Goal: Task Accomplishment & Management: Use online tool/utility

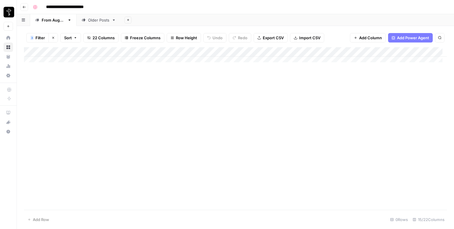
click at [79, 101] on div "Add Column" at bounding box center [235, 128] width 423 height 163
